Goal: Task Accomplishment & Management: Use online tool/utility

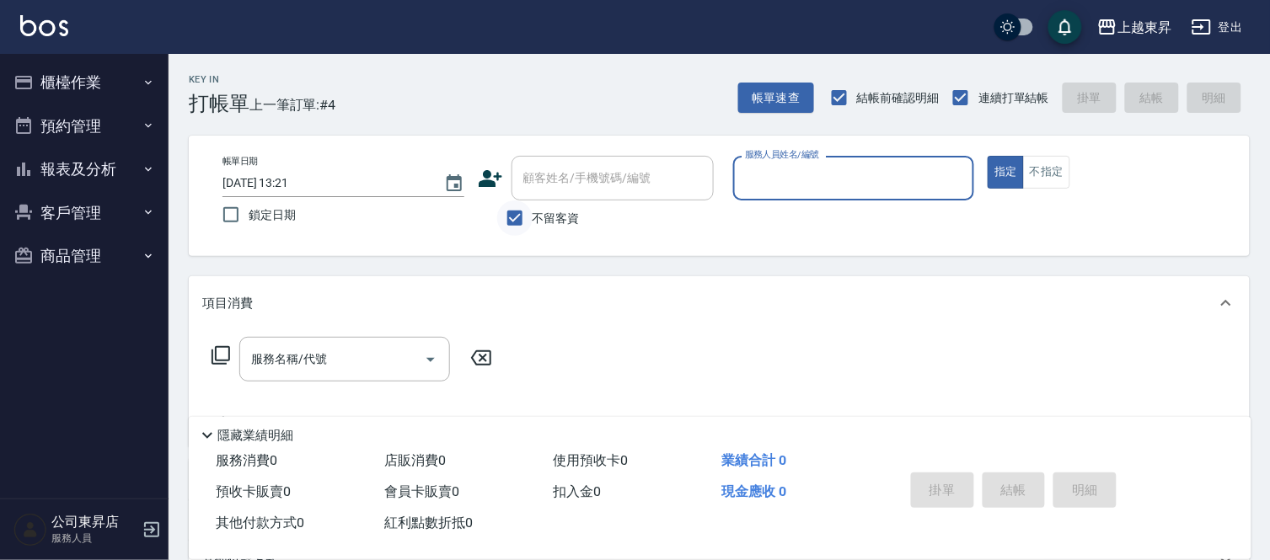
click at [521, 221] on input "不留客資" at bounding box center [514, 218] width 35 height 35
checkbox input "false"
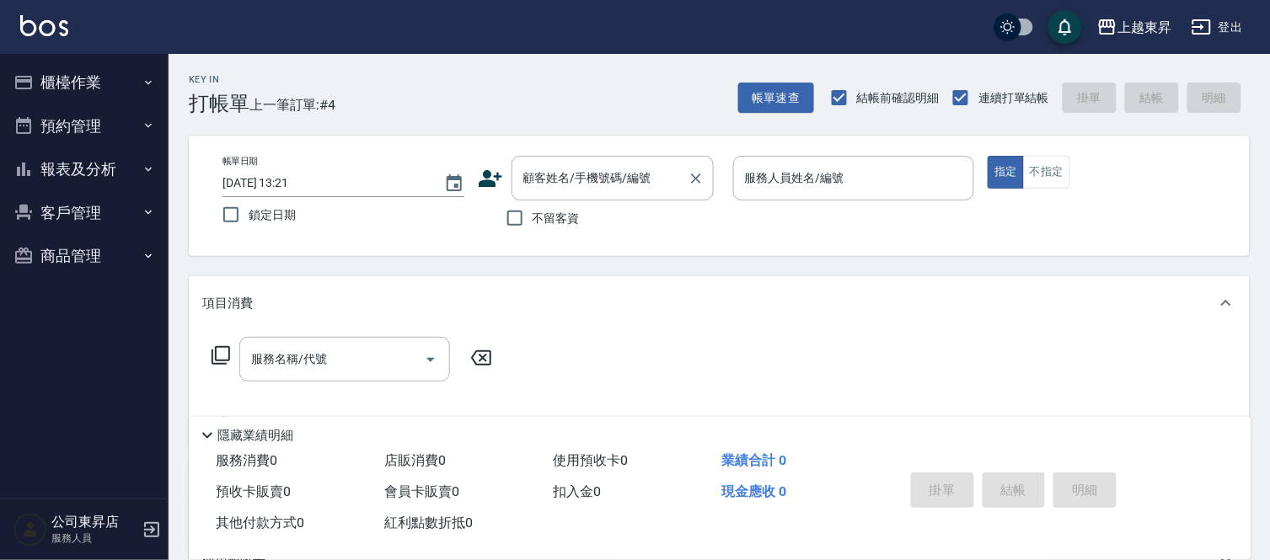
drag, startPoint x: 573, startPoint y: 161, endPoint x: 576, endPoint y: 173, distance: 12.1
click at [573, 165] on div "顧客姓名/手機號碼/編號" at bounding box center [613, 178] width 202 height 45
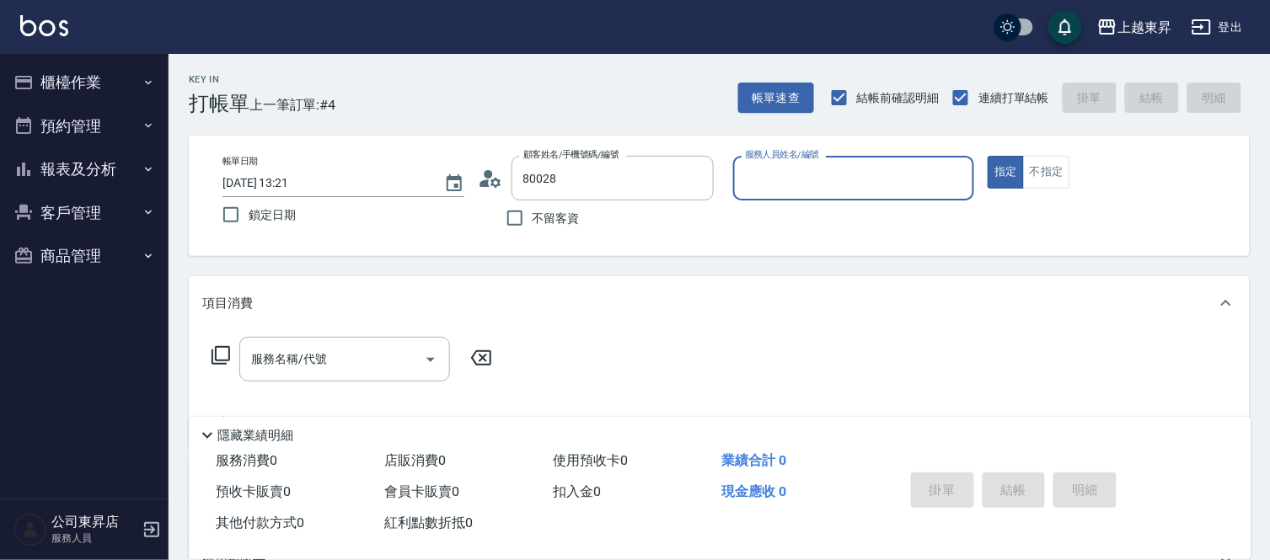
type input "[PERSON_NAME]/0928505905/80028"
type input "[PERSON_NAME]-08"
click at [349, 372] on input "服務名稱/代號" at bounding box center [332, 359] width 170 height 29
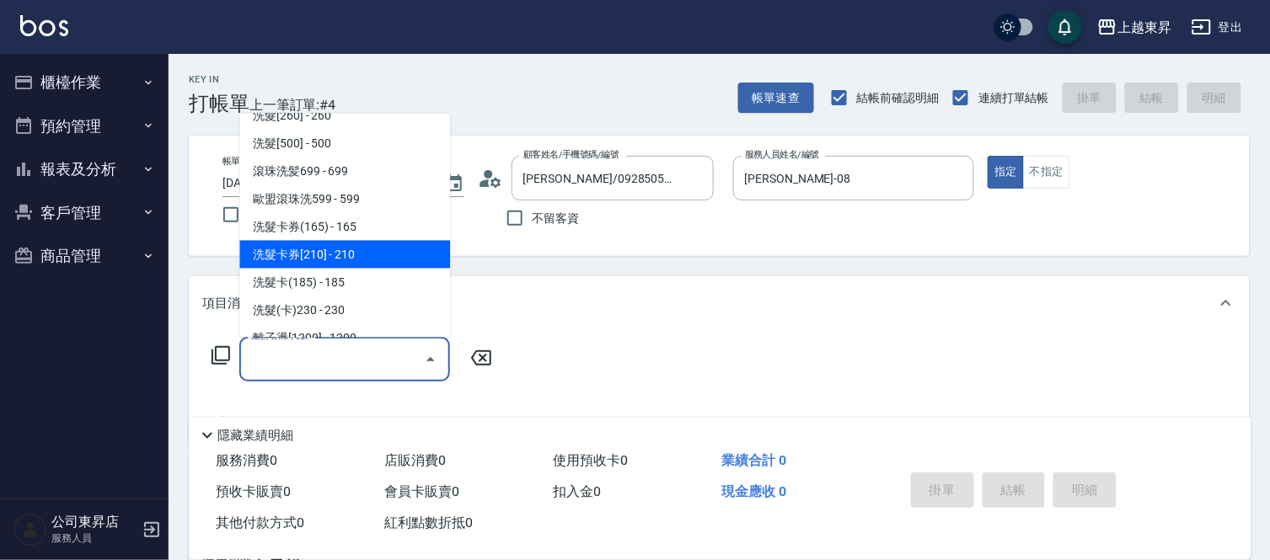
scroll to position [374, 0]
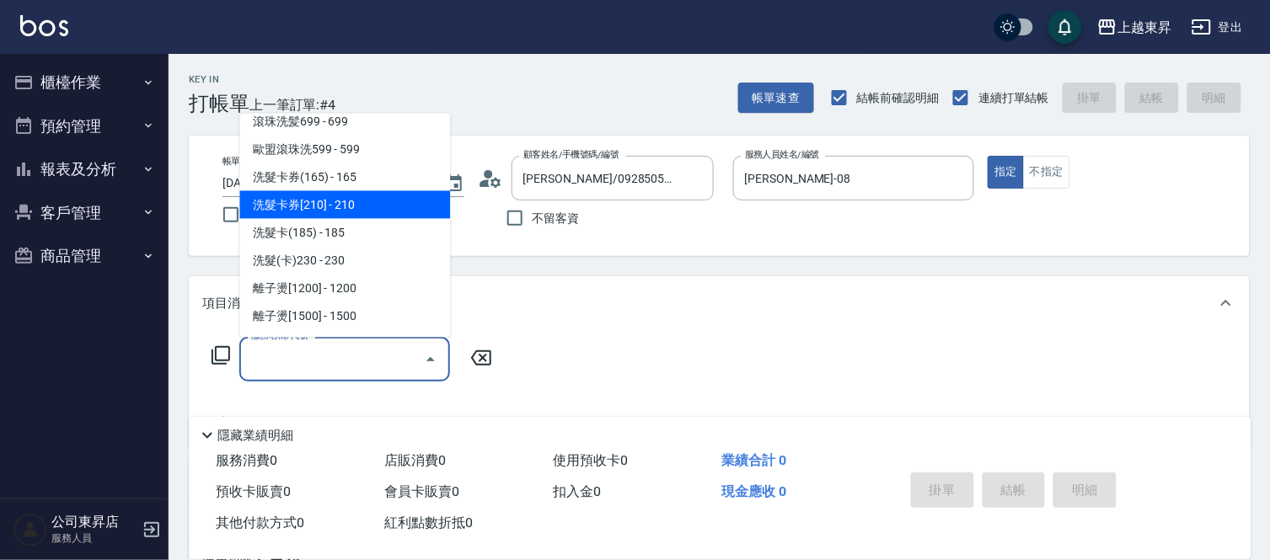
click at [372, 201] on span "洗髮卡券[210] - 210" at bounding box center [344, 205] width 211 height 28
type input "洗髮卡券[210](222)"
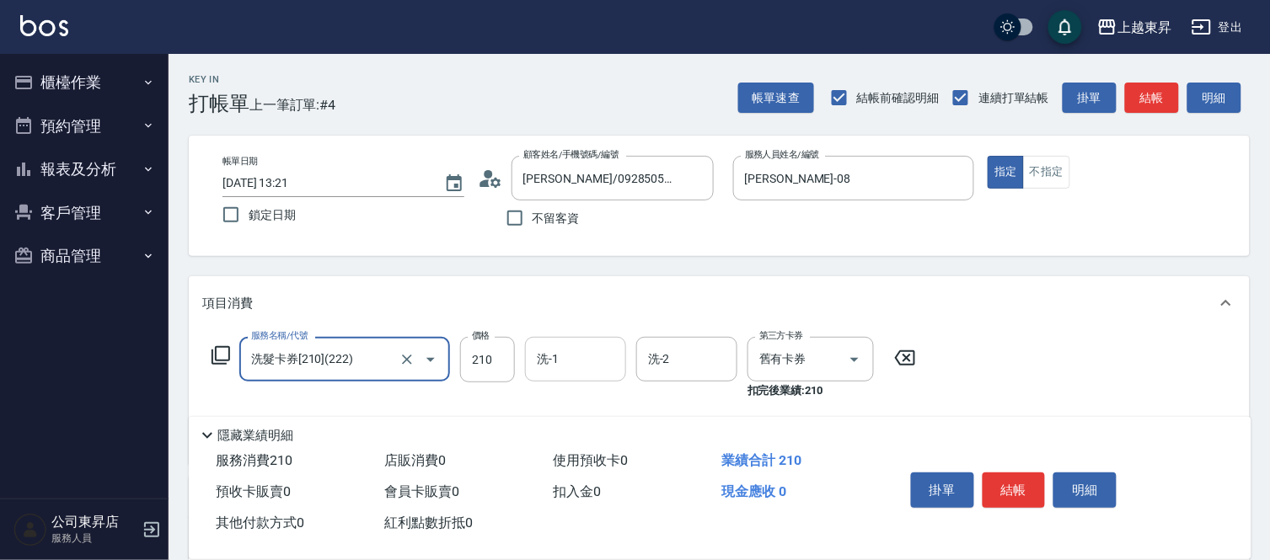
click at [568, 359] on input "洗-1" at bounding box center [576, 359] width 86 height 29
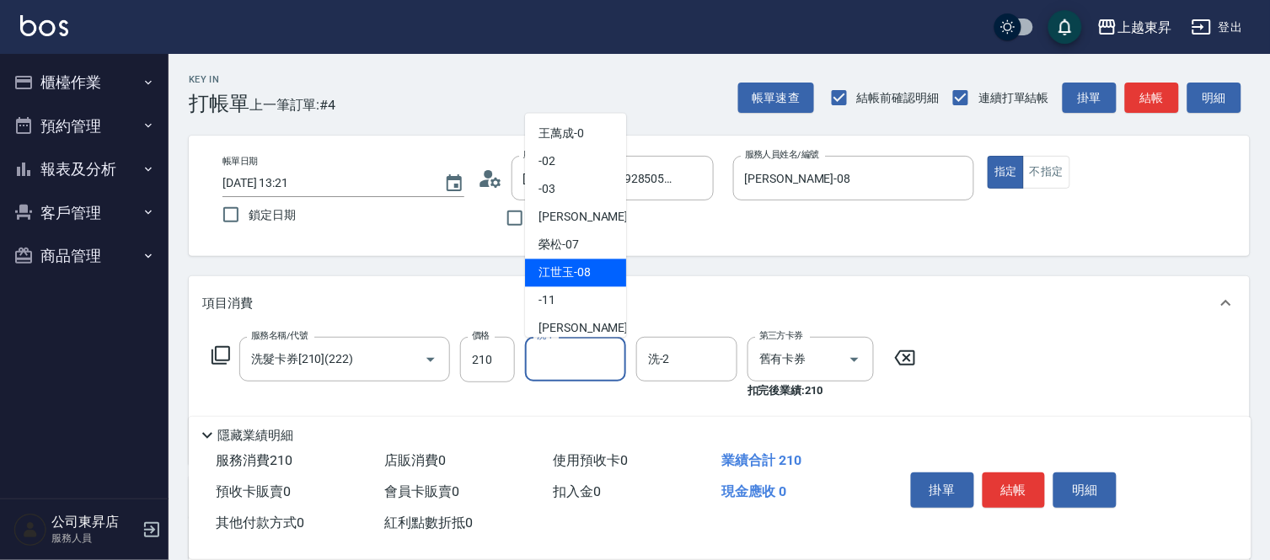
scroll to position [187, 0]
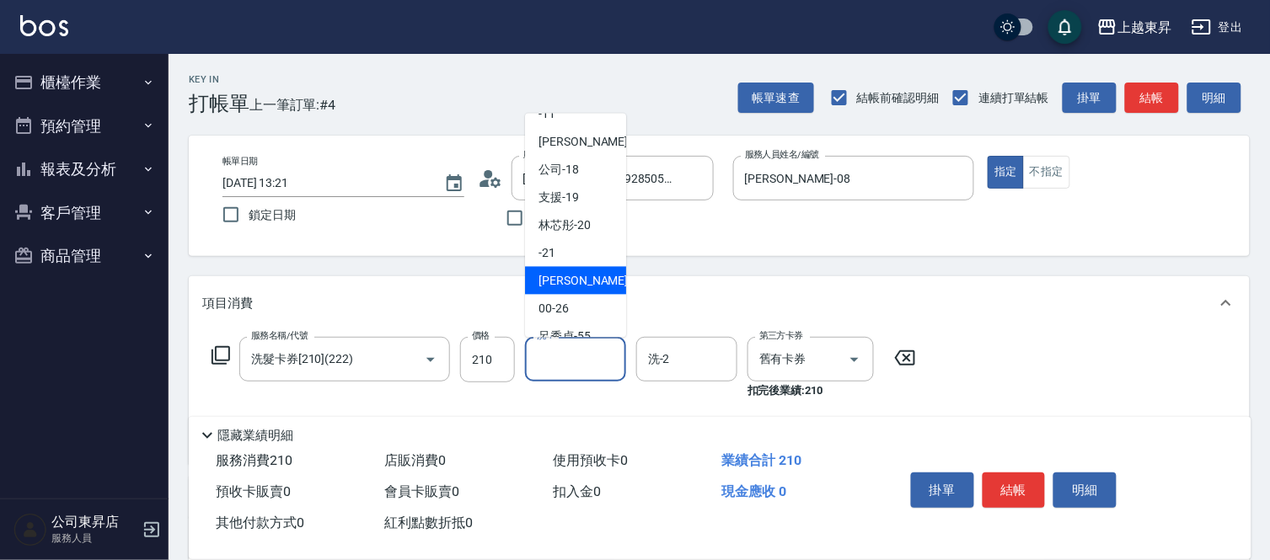
click at [582, 278] on span "[PERSON_NAME]-22" at bounding box center [592, 281] width 106 height 18
type input "[PERSON_NAME]-22"
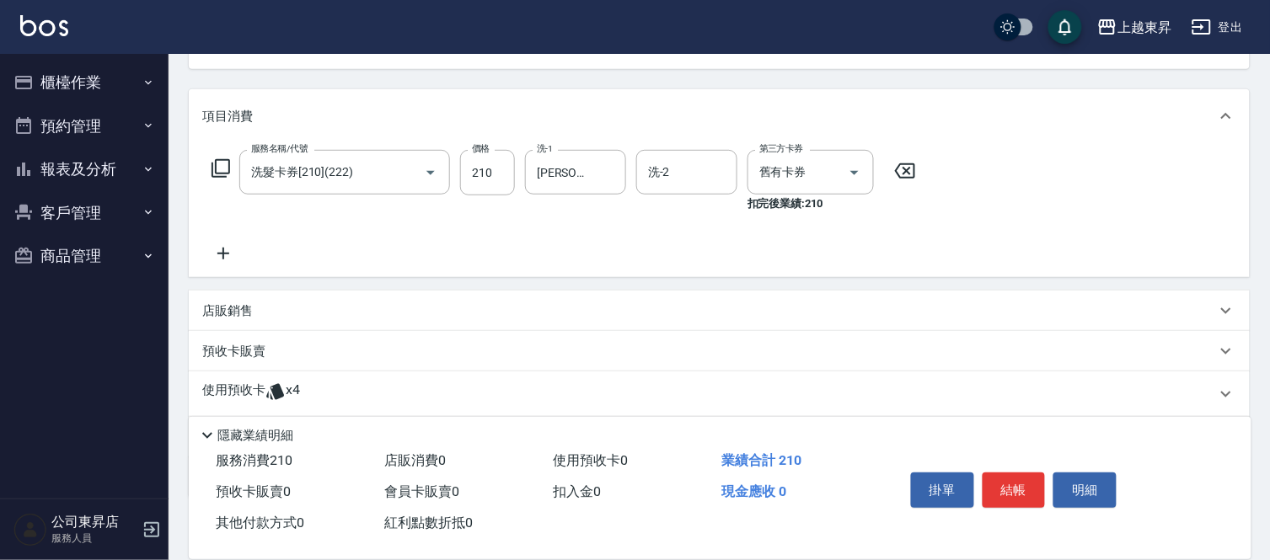
click at [216, 249] on icon at bounding box center [223, 254] width 42 height 20
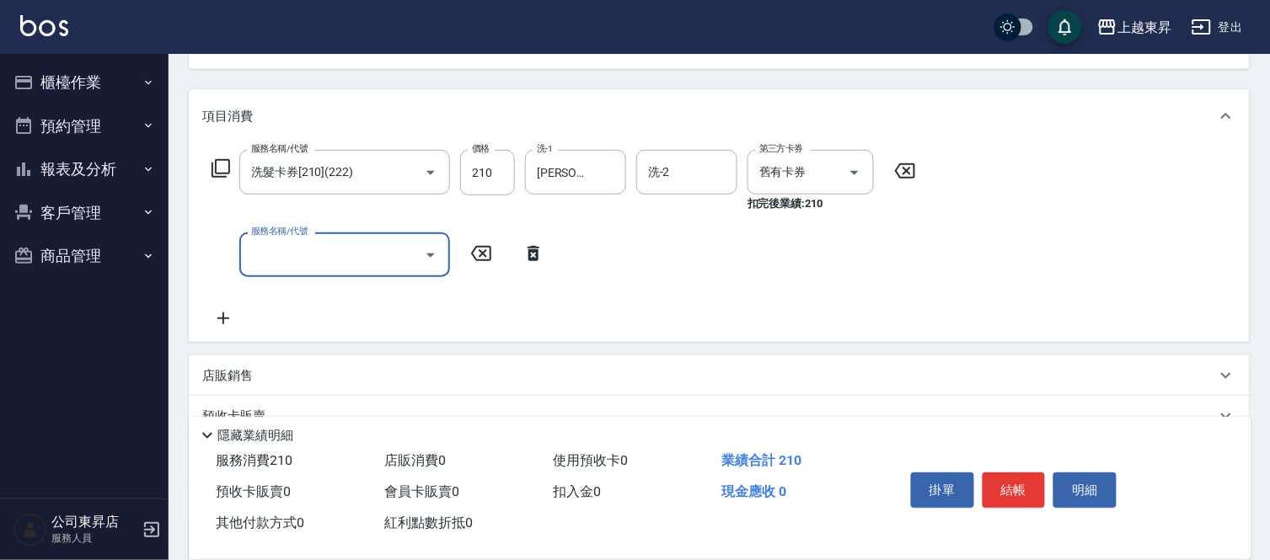
click at [257, 262] on input "服務名稱/代號" at bounding box center [332, 254] width 170 height 29
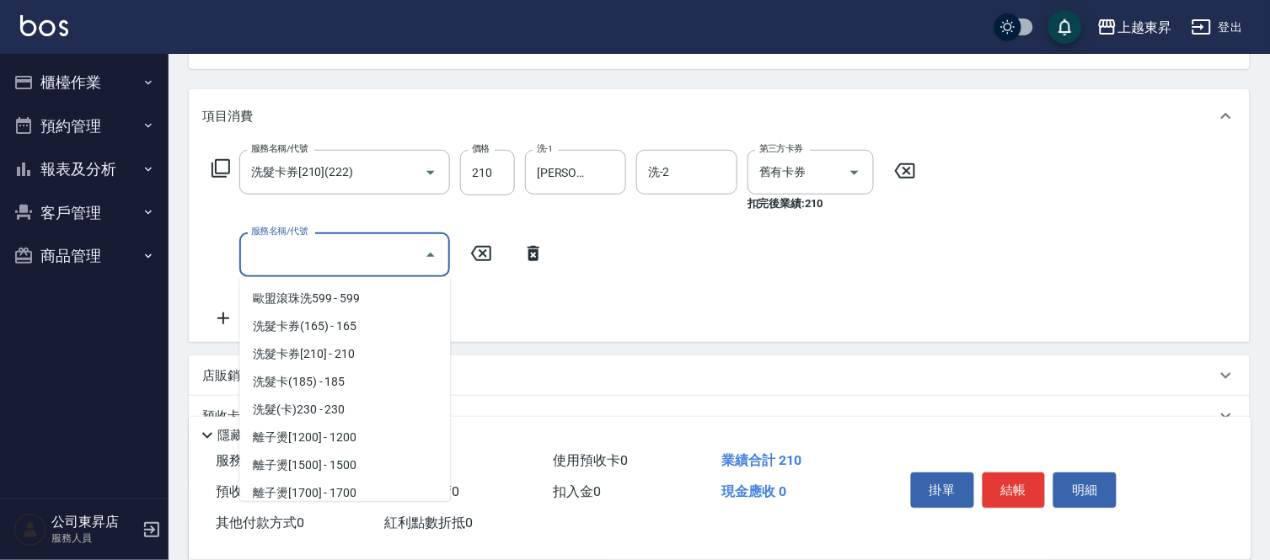
scroll to position [374, 0]
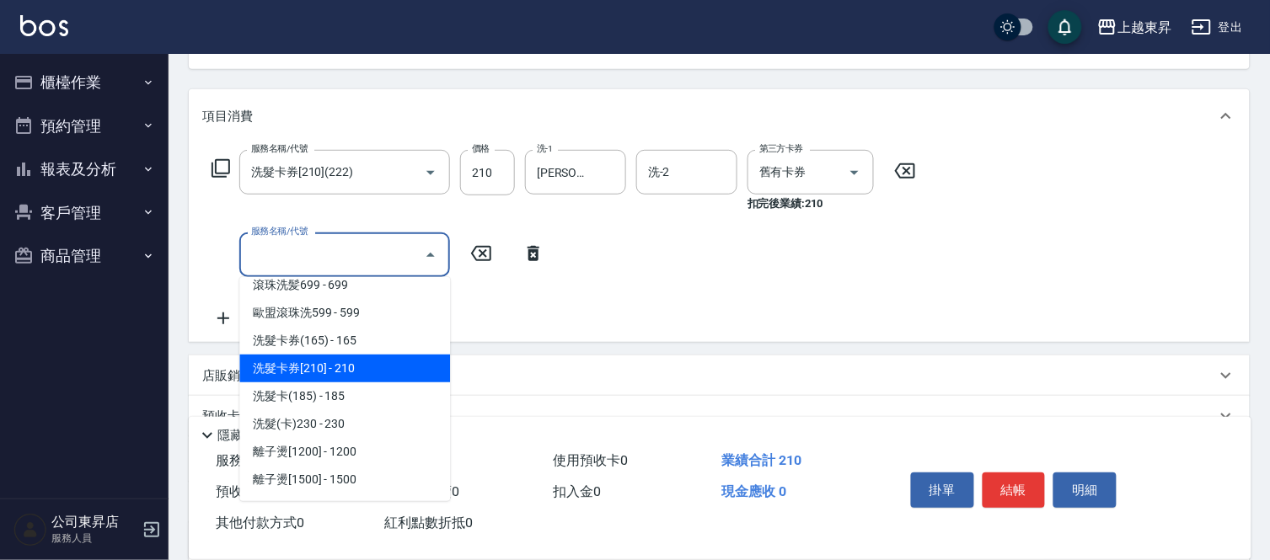
click at [342, 369] on span "洗髮卡券[210] - 210" at bounding box center [344, 369] width 211 height 28
type input "洗髮卡券[210](222)"
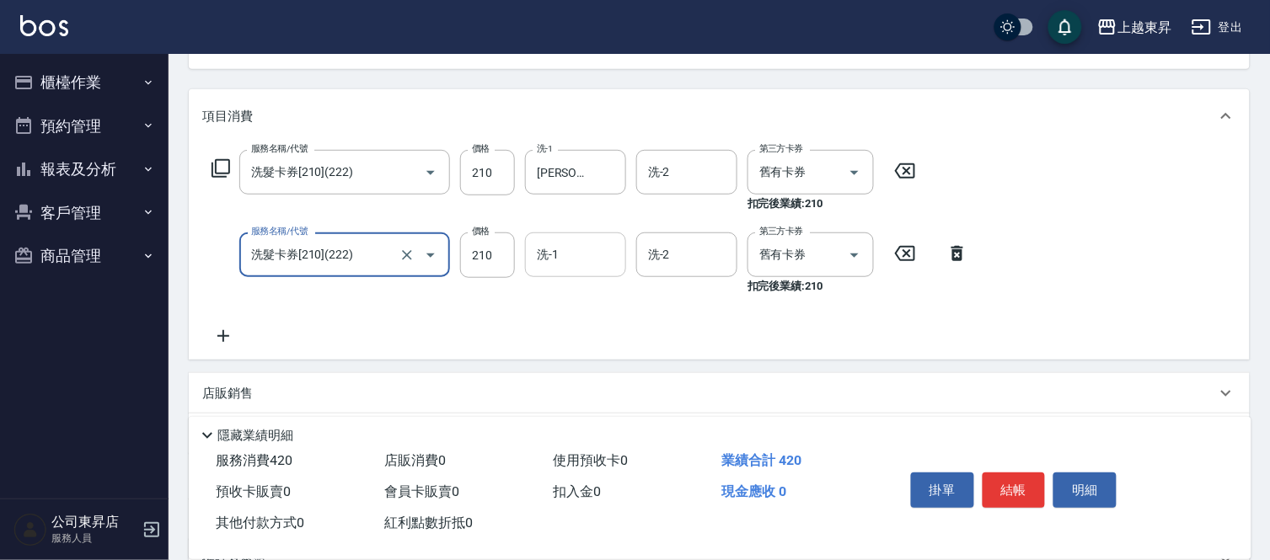
click at [561, 258] on input "洗-1" at bounding box center [576, 254] width 86 height 29
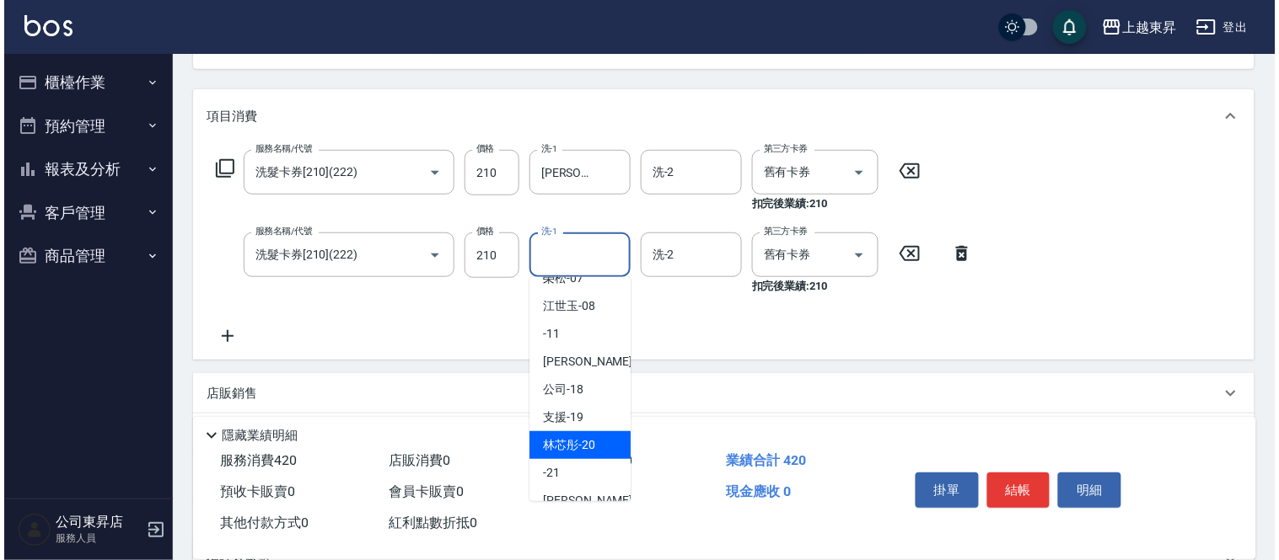
scroll to position [187, 0]
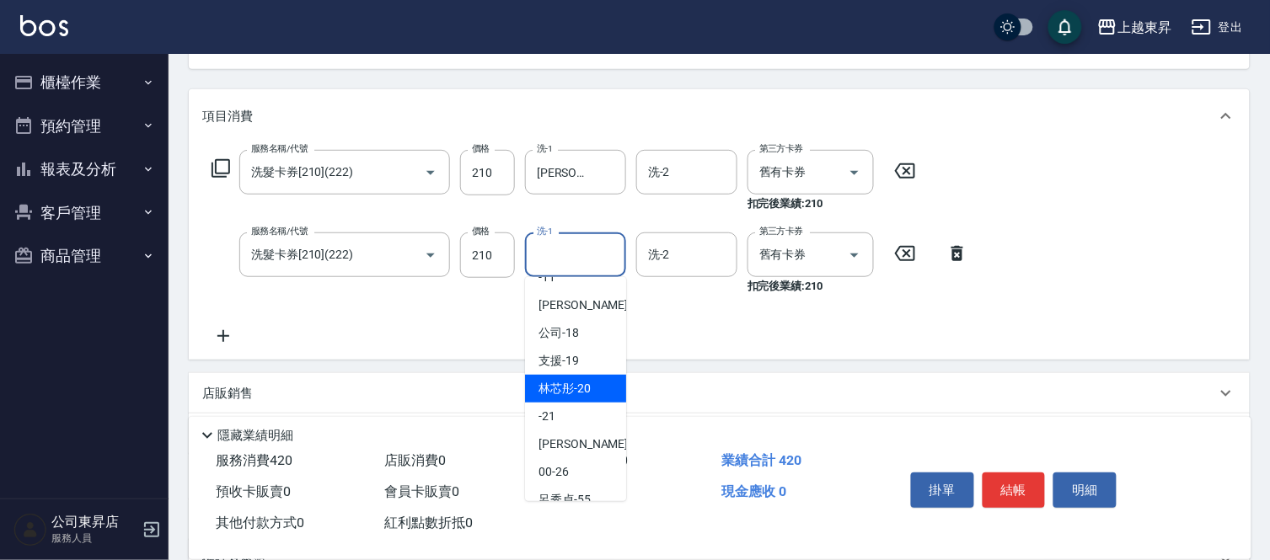
click at [573, 391] on span "林芯彤 -20" at bounding box center [565, 389] width 52 height 18
type input "林芯彤-20"
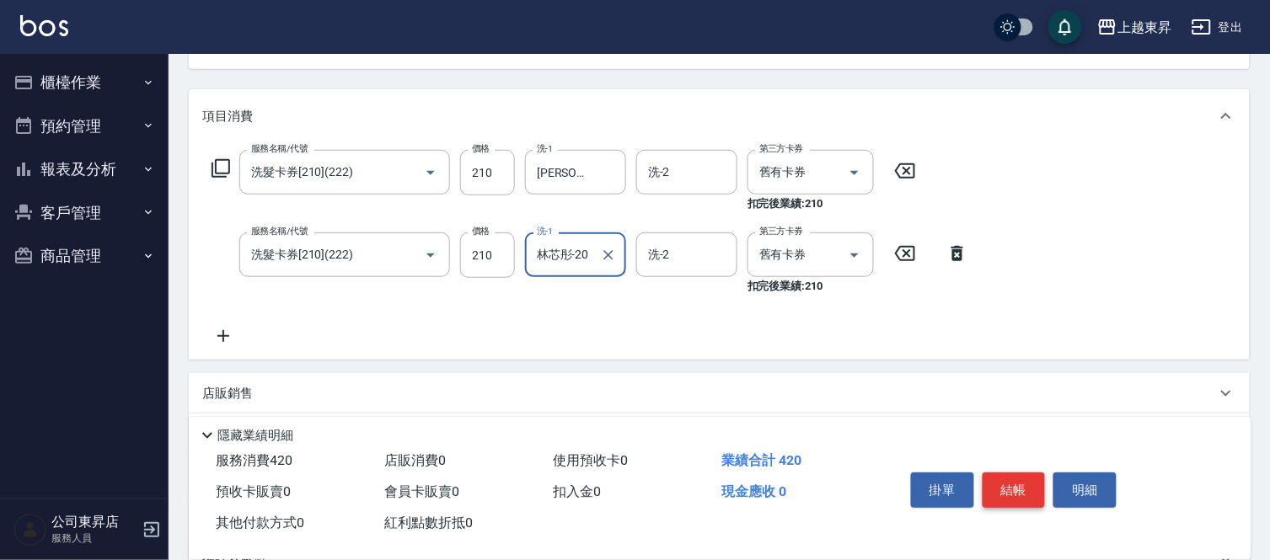
click at [1024, 484] on button "結帳" at bounding box center [1014, 490] width 63 height 35
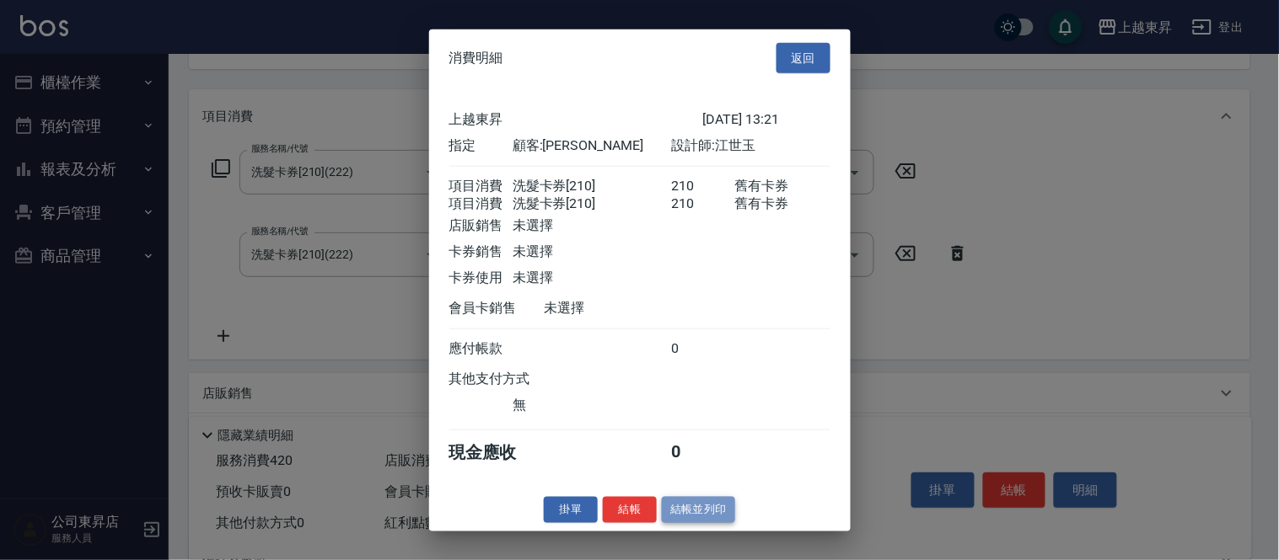
click at [695, 523] on button "結帳並列印" at bounding box center [698, 510] width 73 height 26
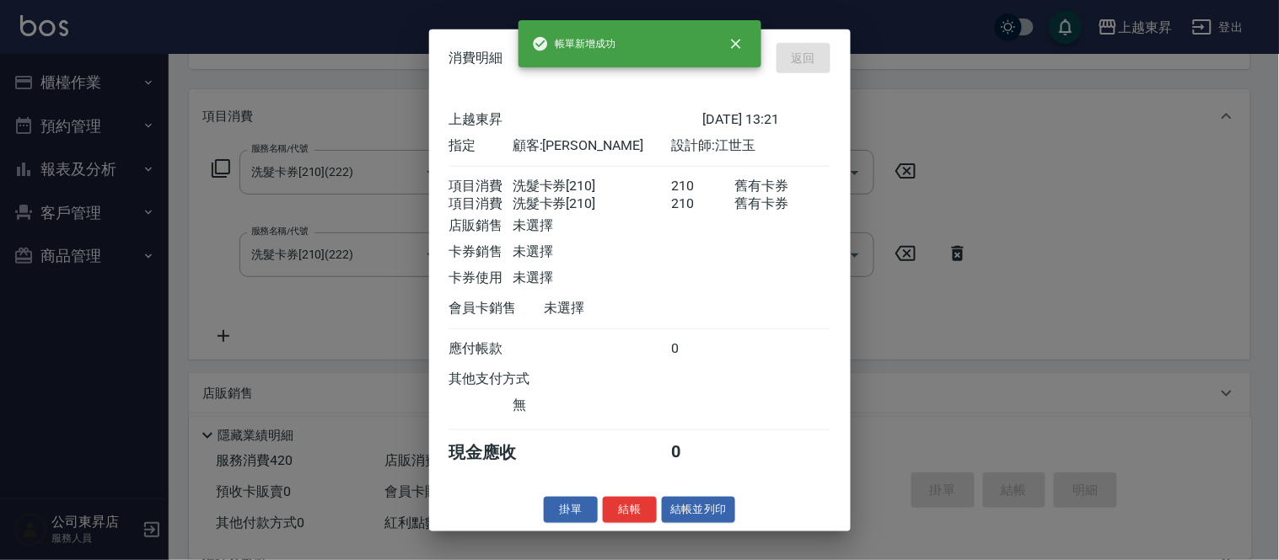
type input "[DATE] 14:30"
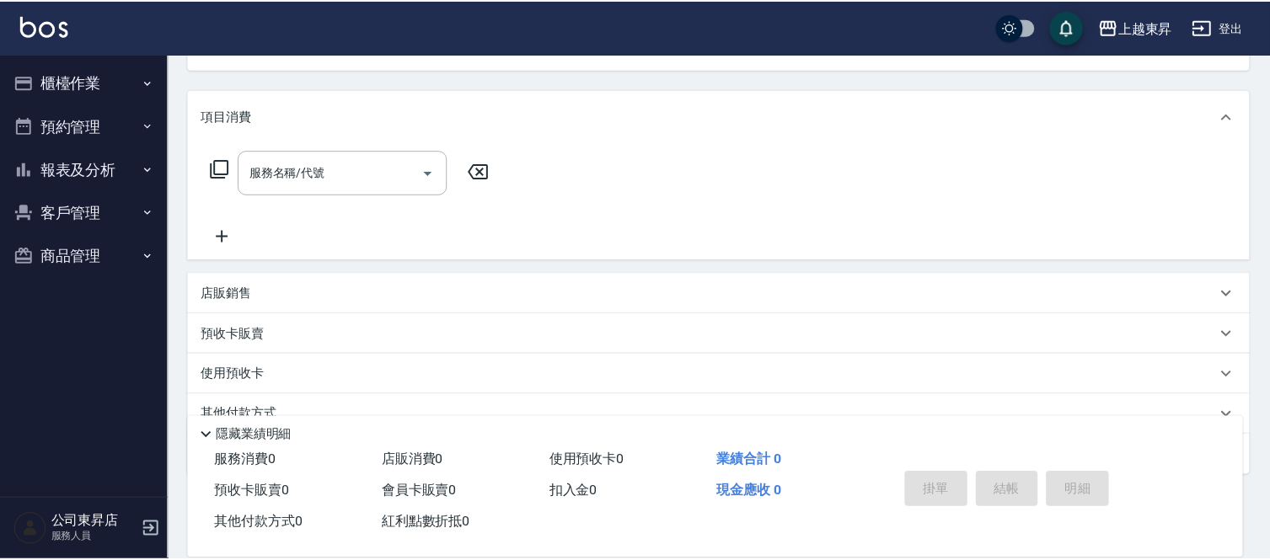
scroll to position [164, 0]
